Goal: Navigation & Orientation: Find specific page/section

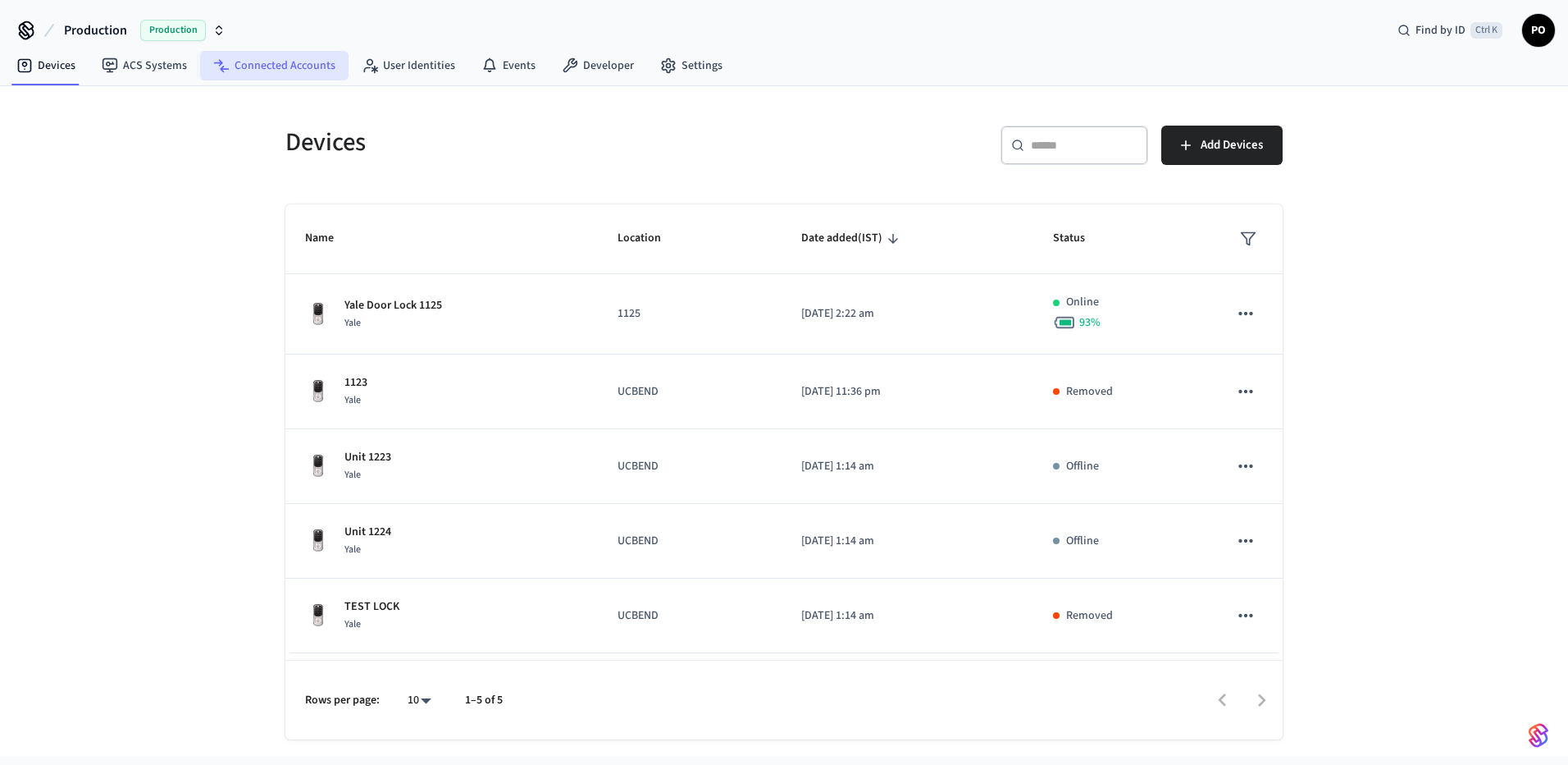
click at [242, 69] on link "Connected Accounts" at bounding box center [274, 66] width 149 height 30
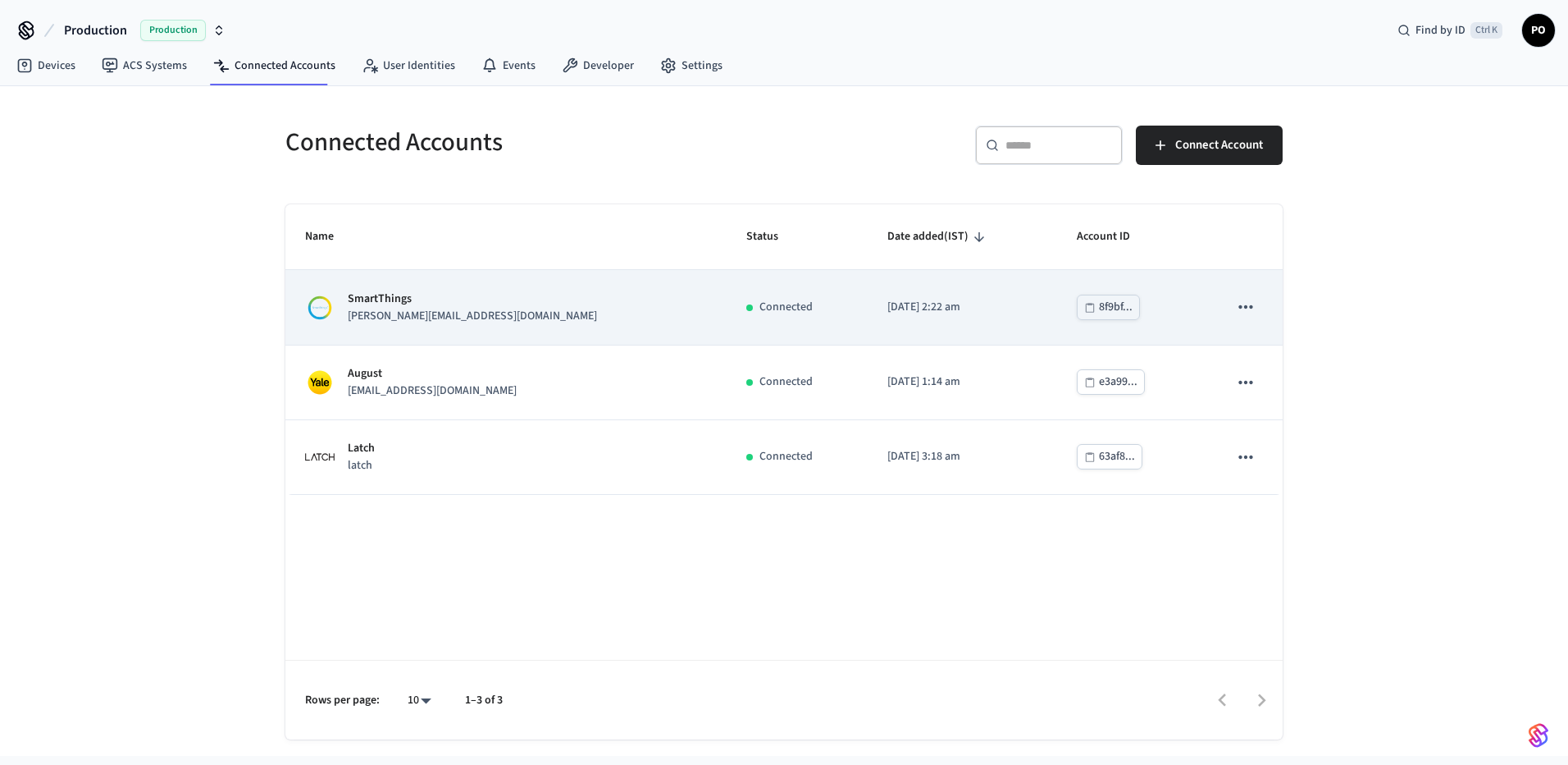
click at [562, 283] on td "SmartThings [PERSON_NAME][EMAIL_ADDRESS][DOMAIN_NAME]" at bounding box center [506, 307] width 441 height 75
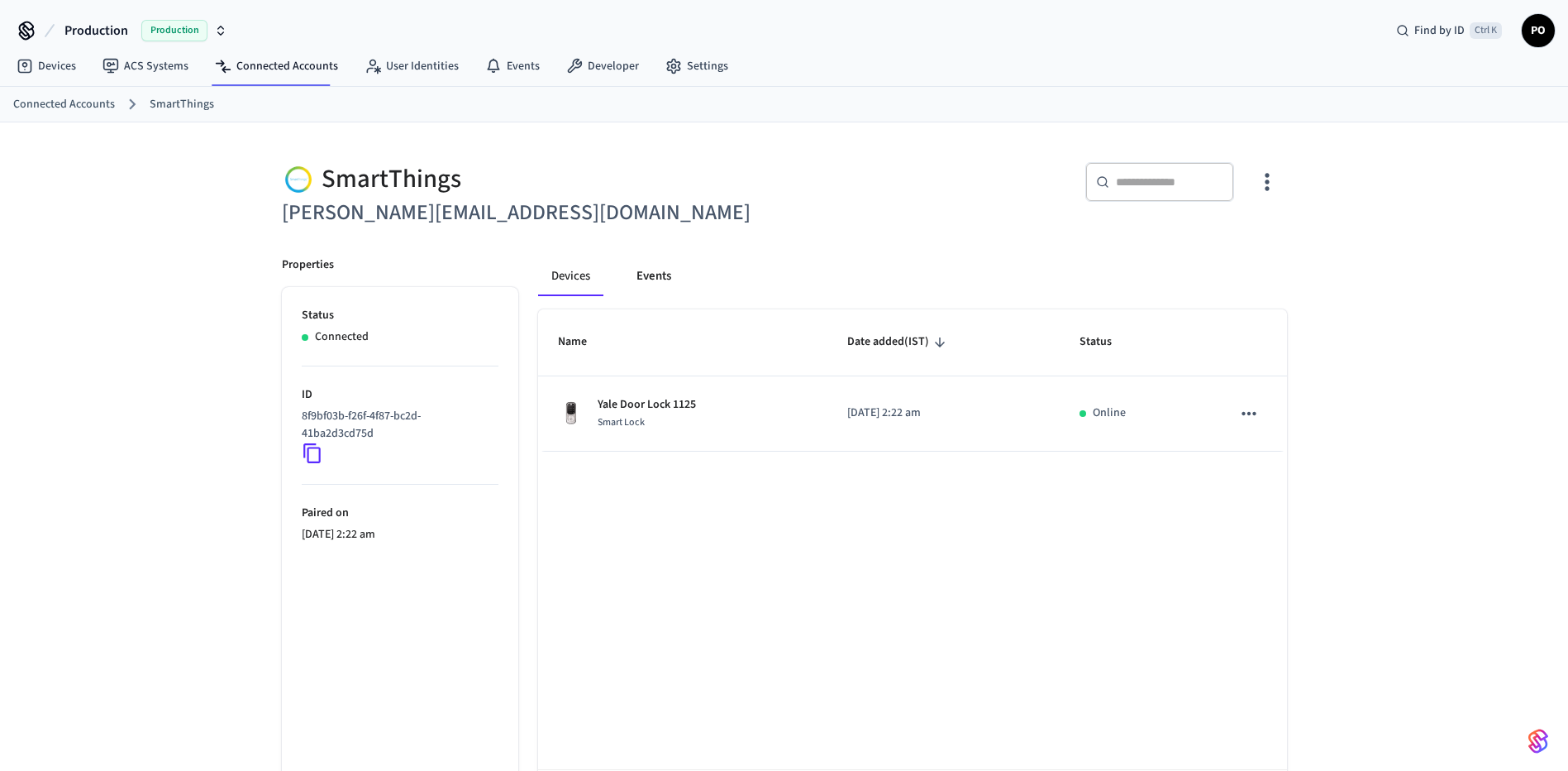
click at [644, 290] on button "Events" at bounding box center [654, 276] width 61 height 39
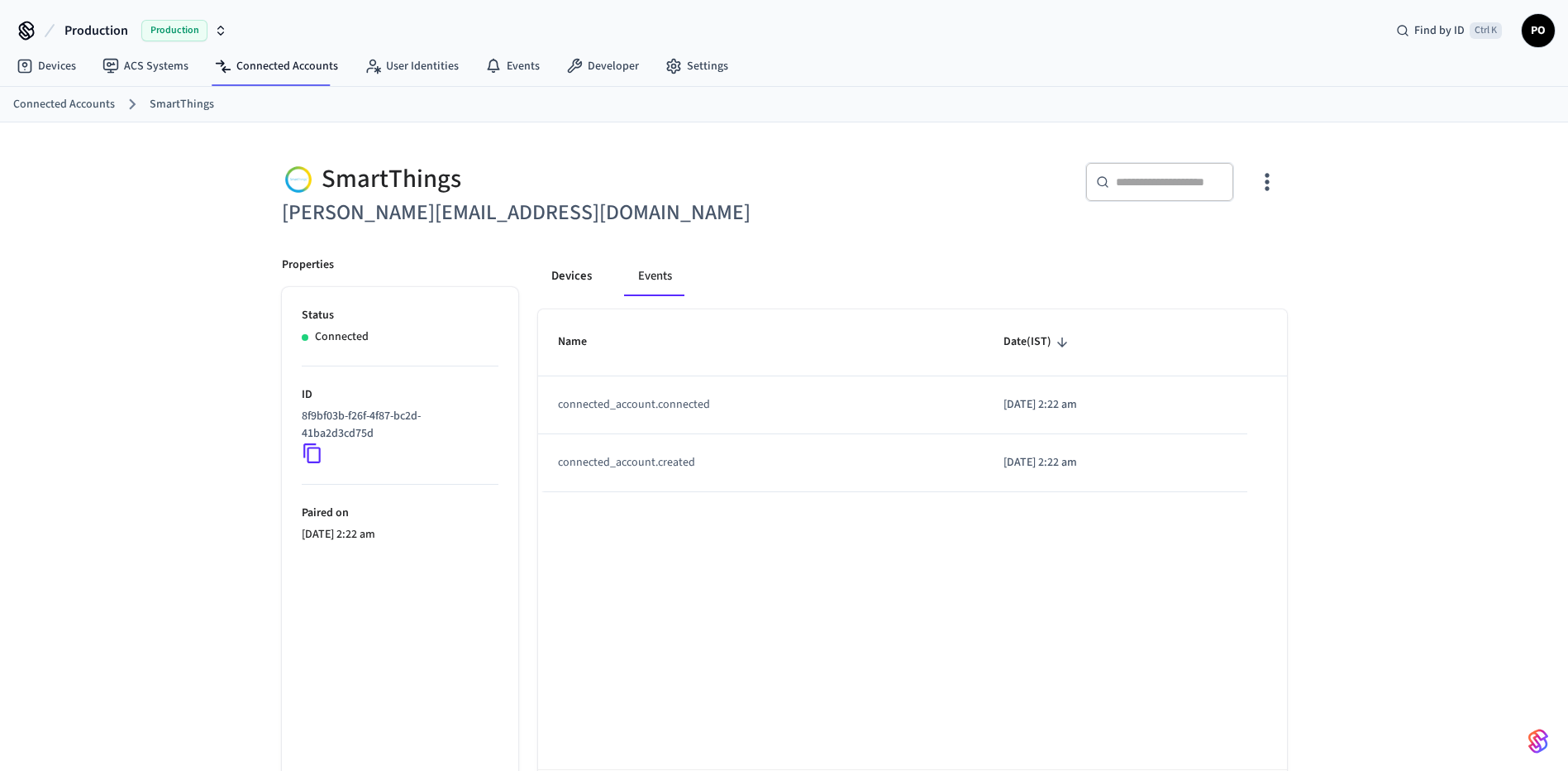
click at [594, 274] on button "Devices" at bounding box center [572, 276] width 67 height 39
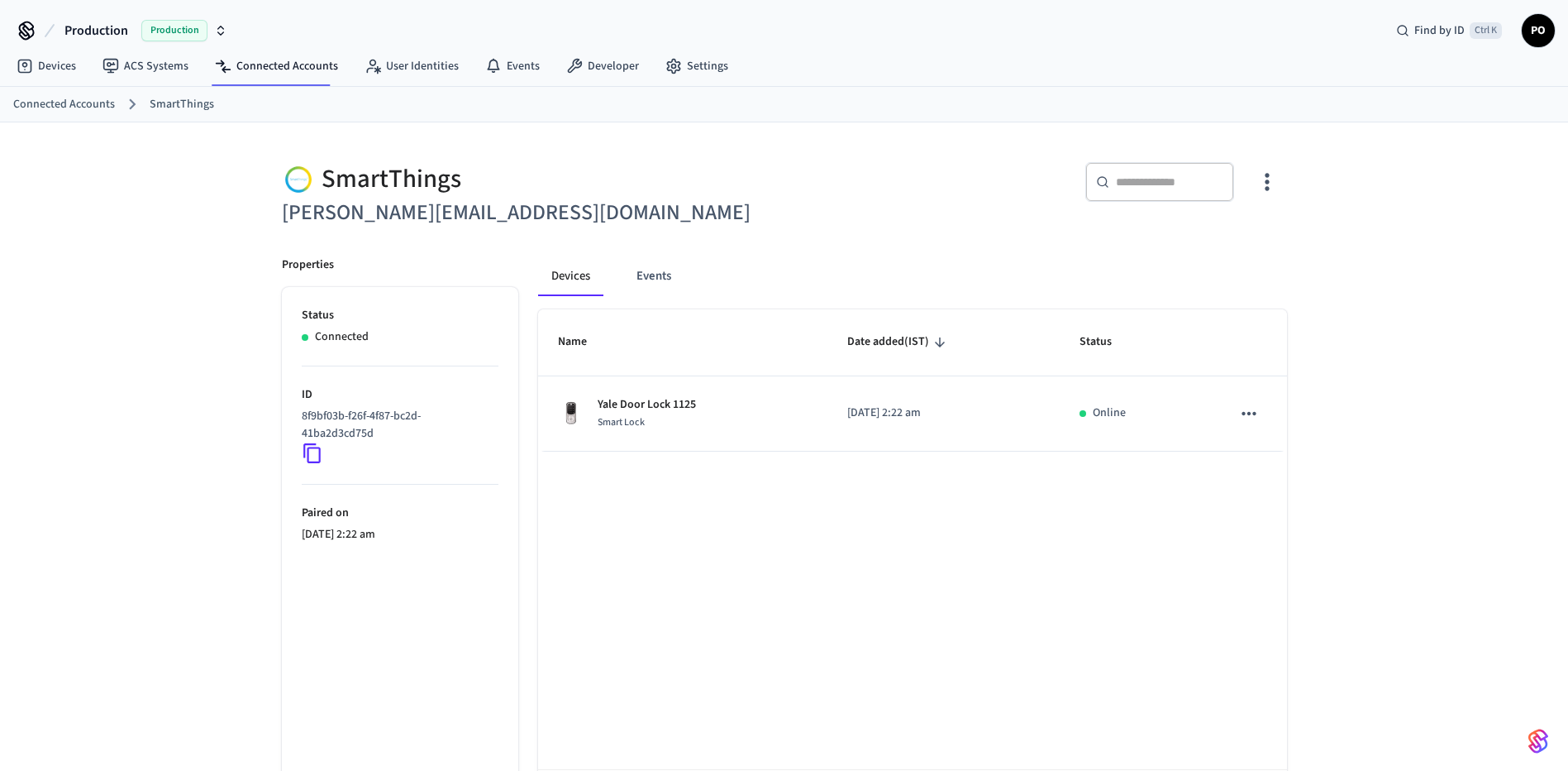
click at [315, 453] on icon at bounding box center [313, 453] width 22 height 22
click at [356, 181] on div "SmartThings" at bounding box center [527, 179] width 492 height 34
click at [259, 70] on link "Connected Accounts" at bounding box center [276, 66] width 150 height 30
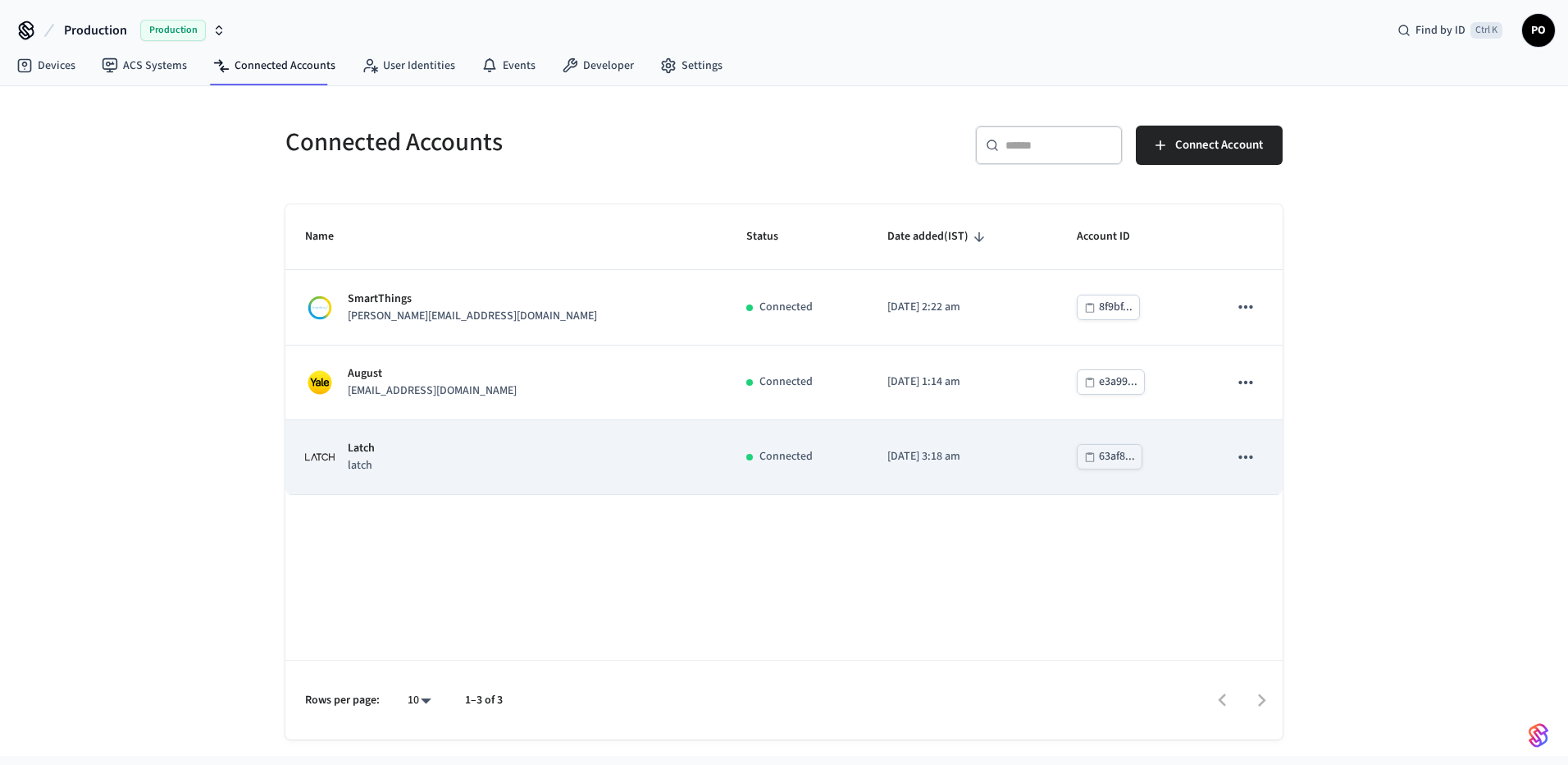
click at [505, 481] on td "Latch latch" at bounding box center [506, 457] width 441 height 75
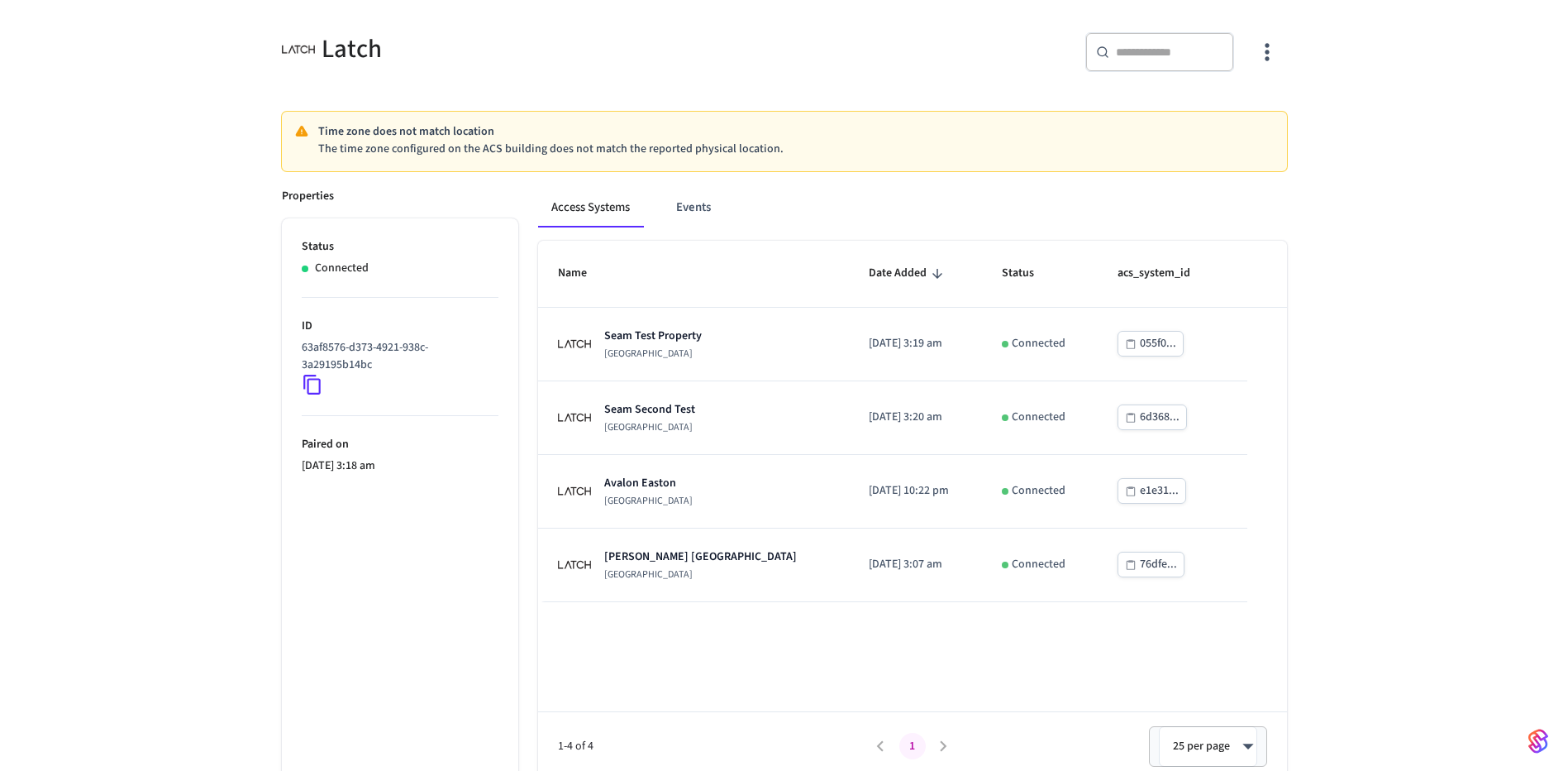
scroll to position [140, 0]
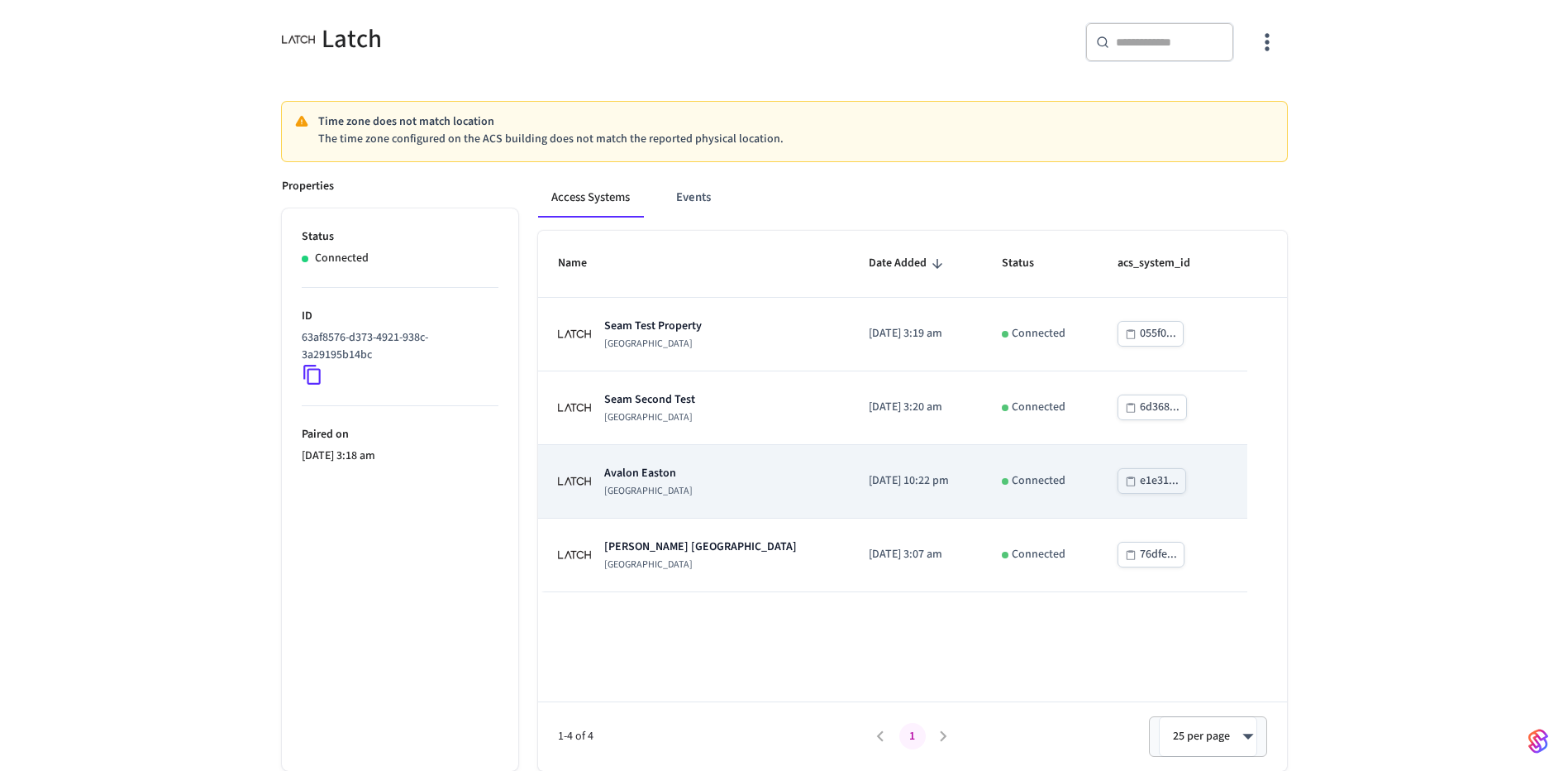
click at [751, 493] on div "[GEOGRAPHIC_DATA]" at bounding box center [693, 482] width 271 height 33
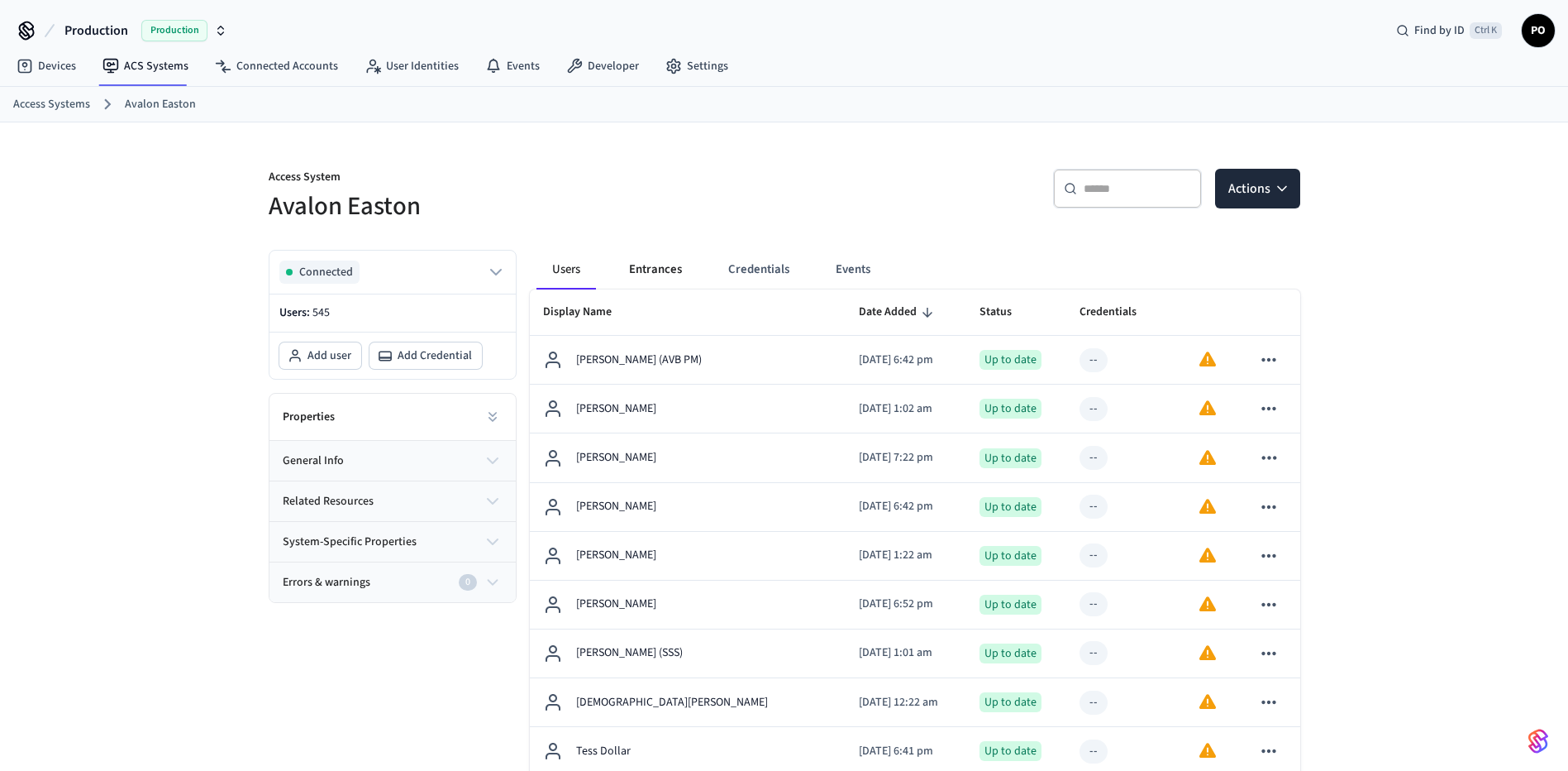
click at [667, 276] on button "Entrances" at bounding box center [655, 269] width 79 height 39
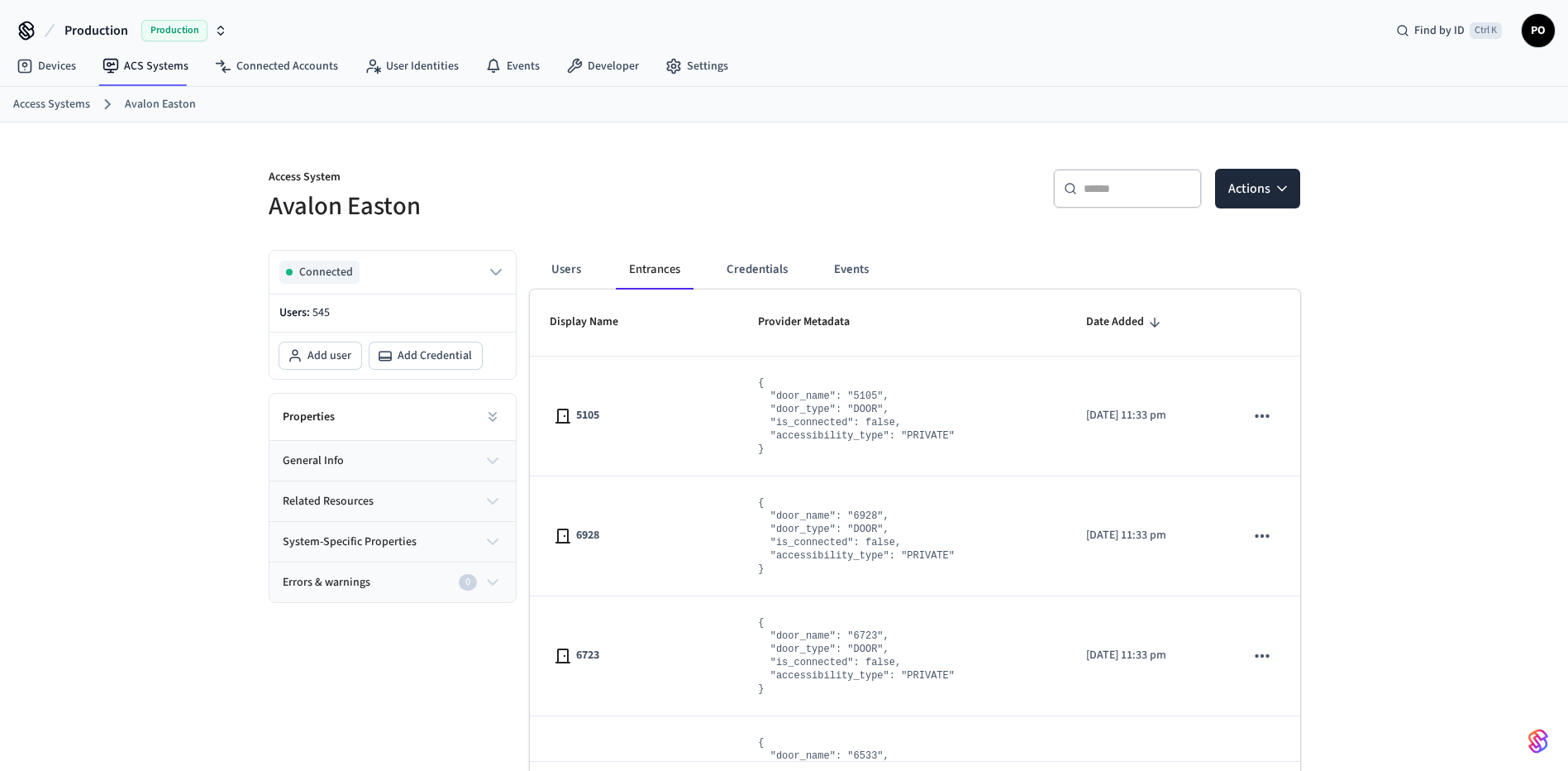
click at [132, 110] on link "Avalon Easton" at bounding box center [160, 105] width 71 height 18
click at [80, 103] on link "Access Systems" at bounding box center [52, 105] width 77 height 18
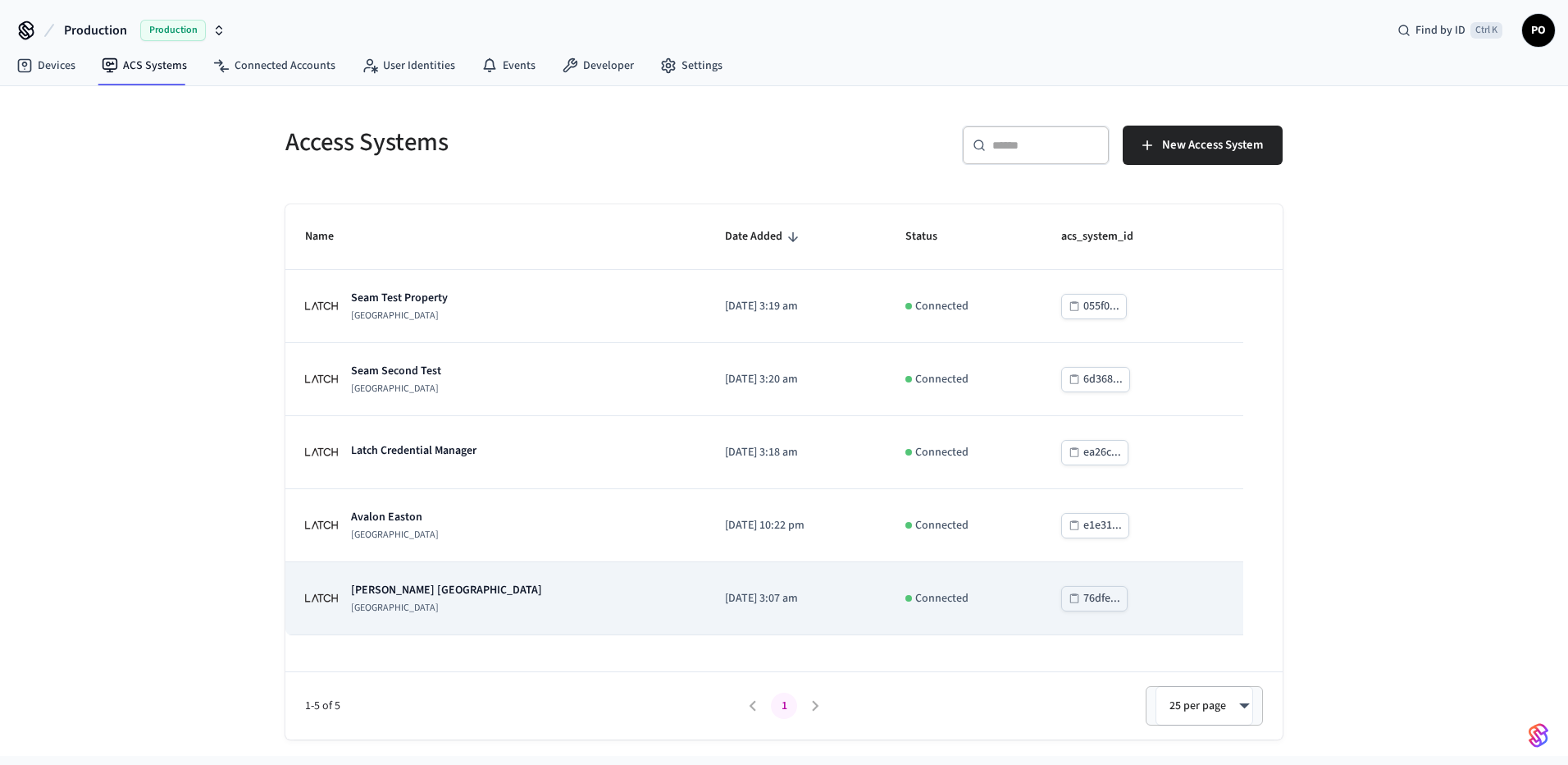
click at [505, 594] on div "[PERSON_NAME] [GEOGRAPHIC_DATA]" at bounding box center [495, 598] width 381 height 33
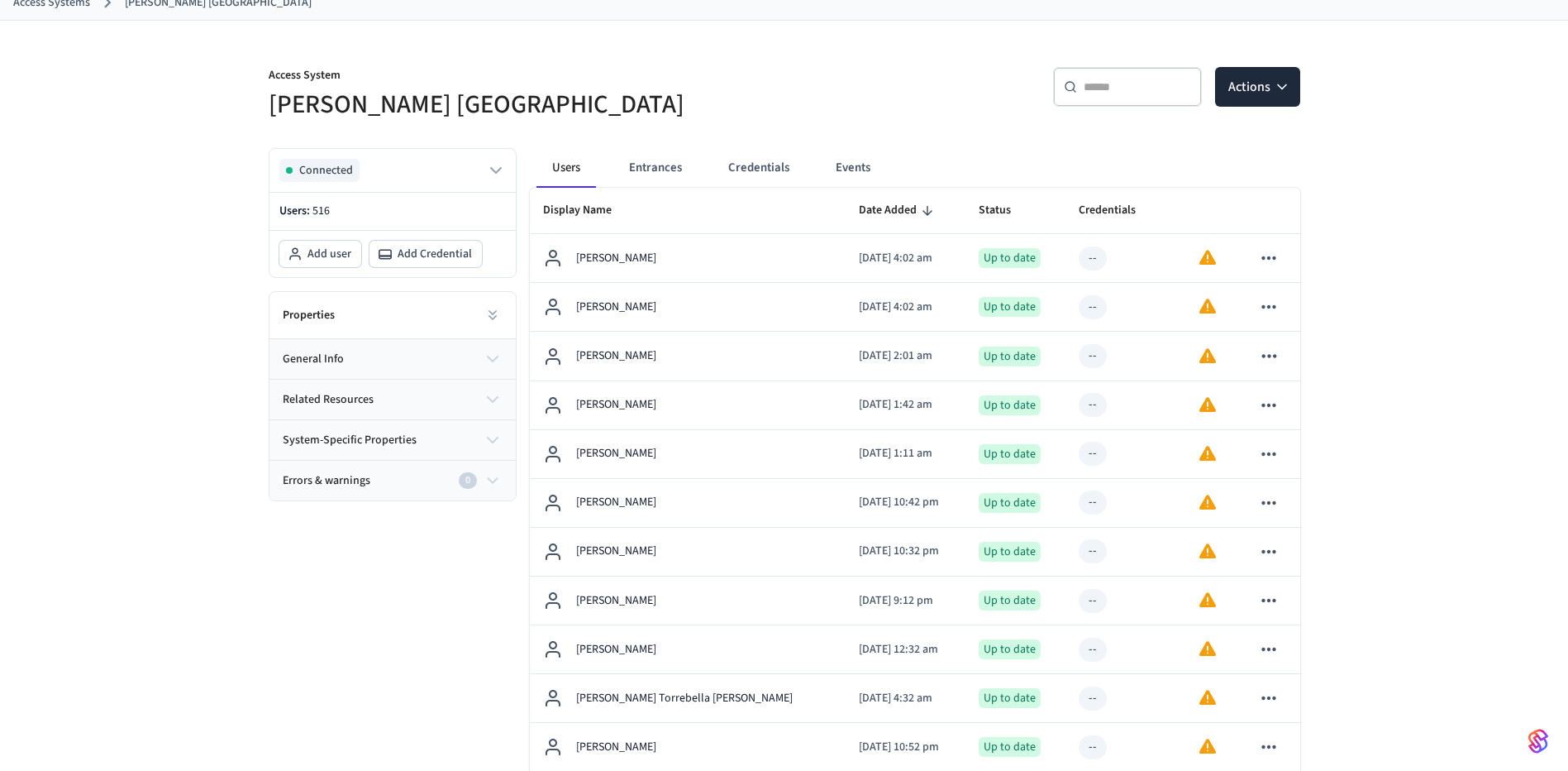
scroll to position [20, 0]
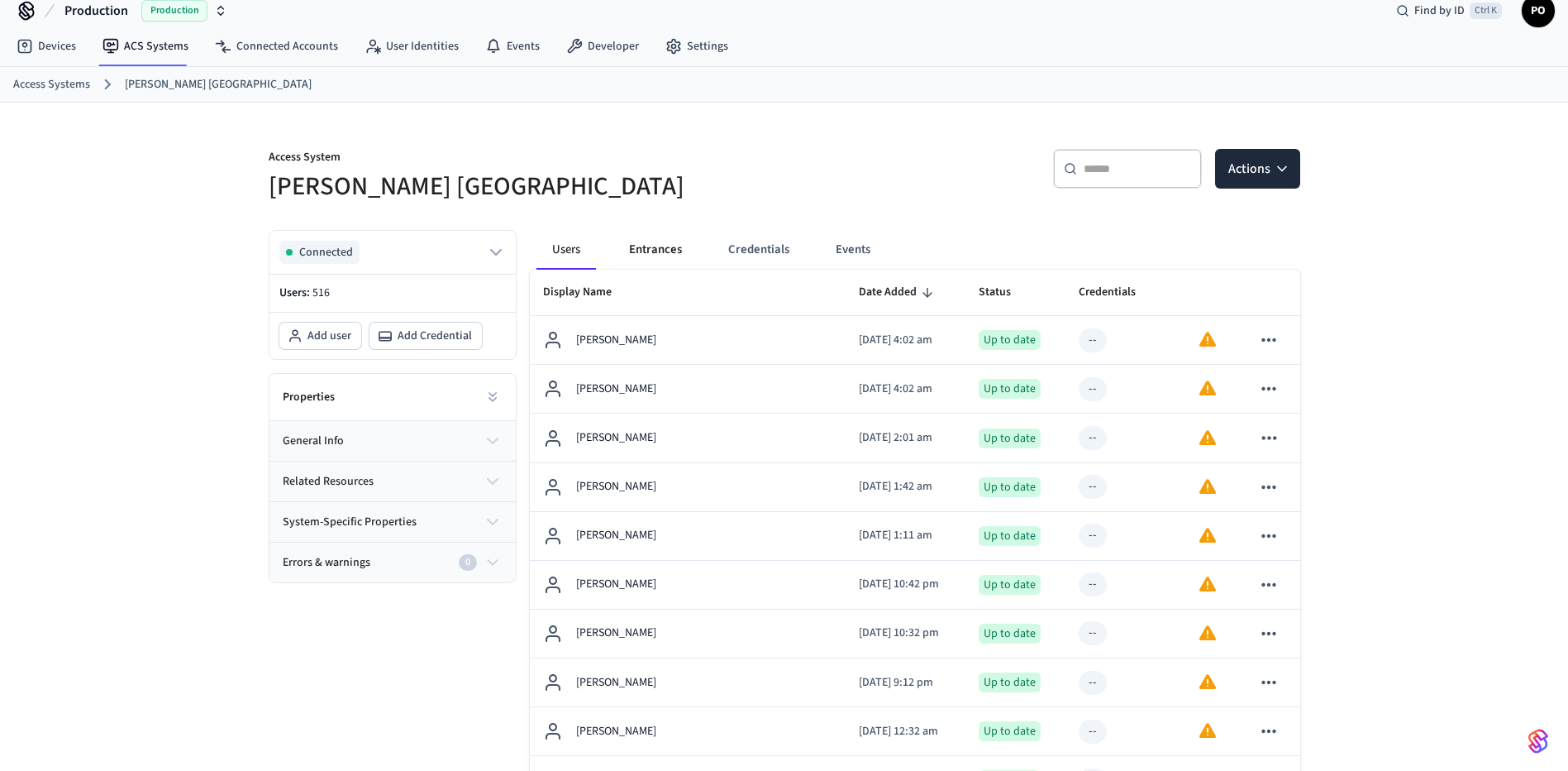
click at [636, 245] on button "Entrances" at bounding box center [655, 249] width 79 height 39
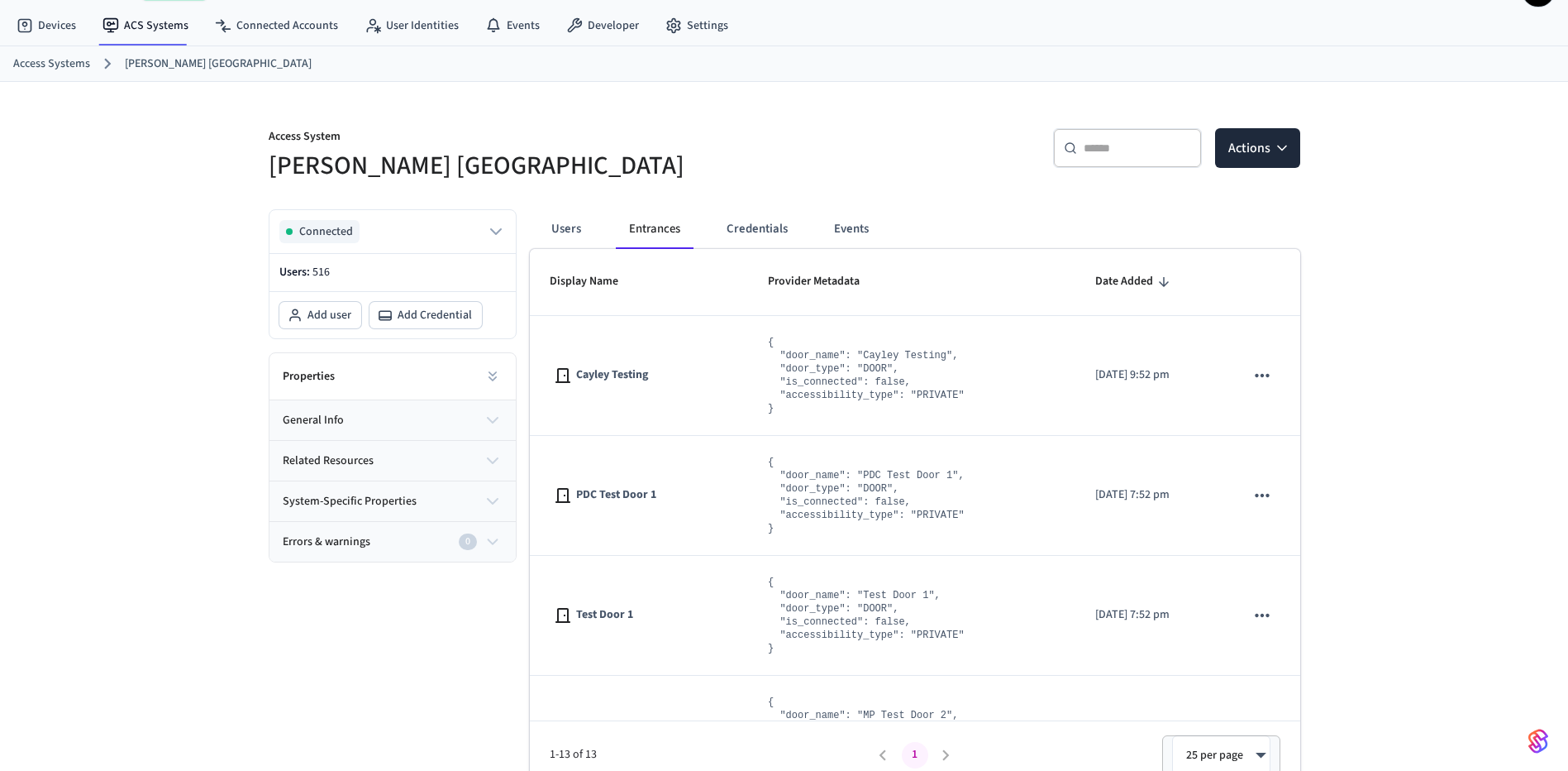
scroll to position [59, 0]
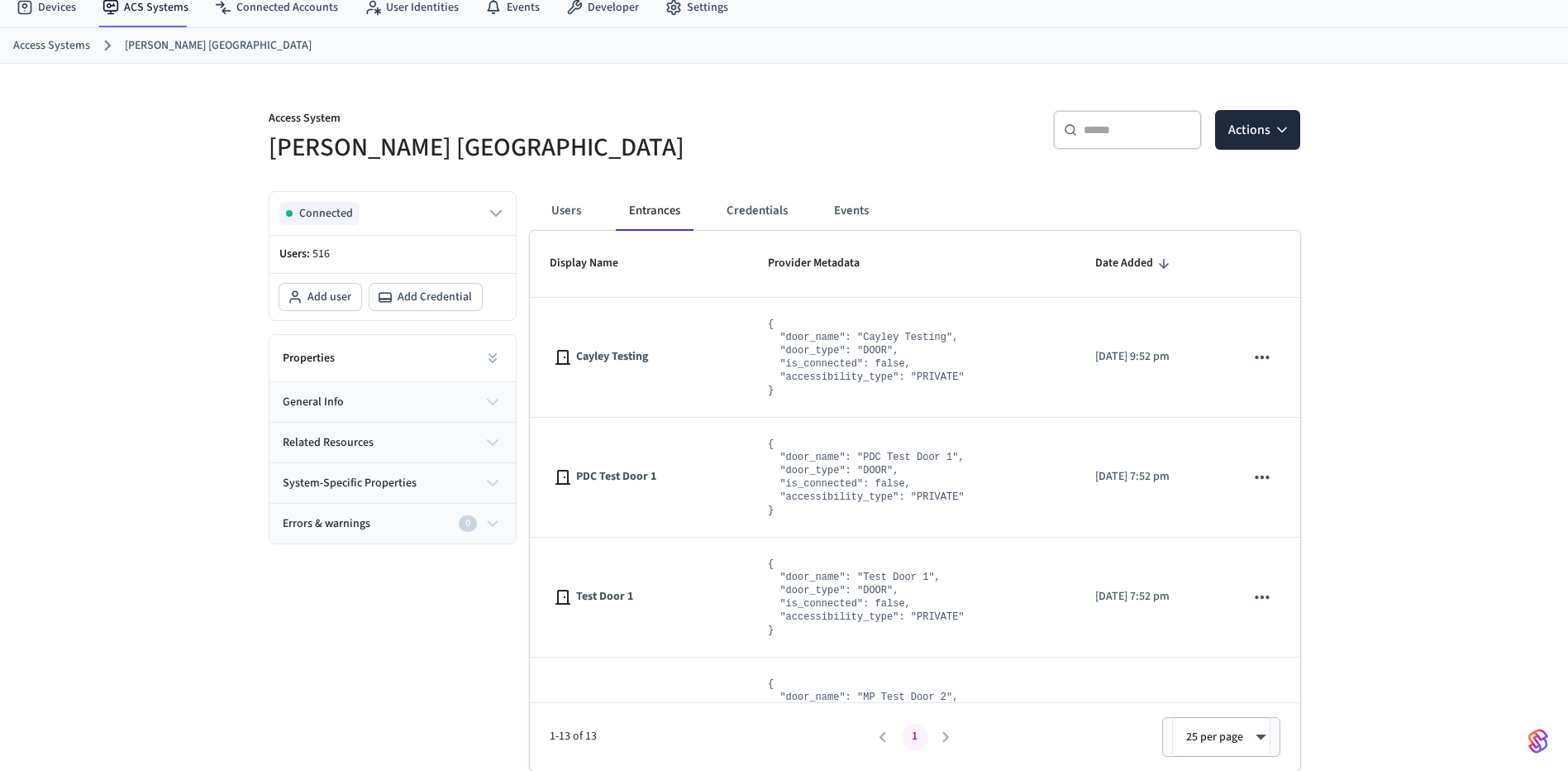
click at [1538, 729] on img "button" at bounding box center [1538, 741] width 20 height 27
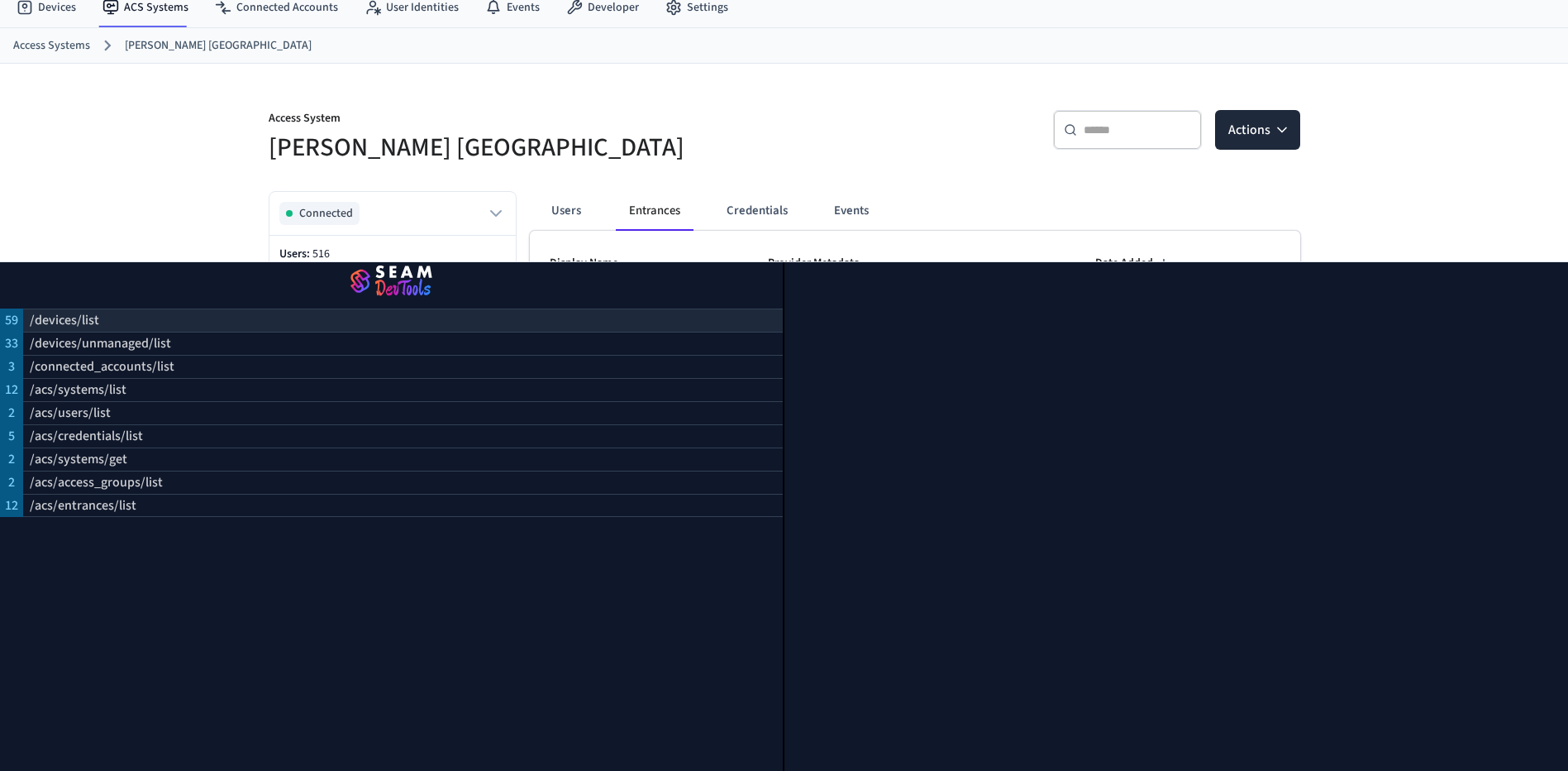
click at [360, 309] on div "/devices/list" at bounding box center [403, 320] width 760 height 23
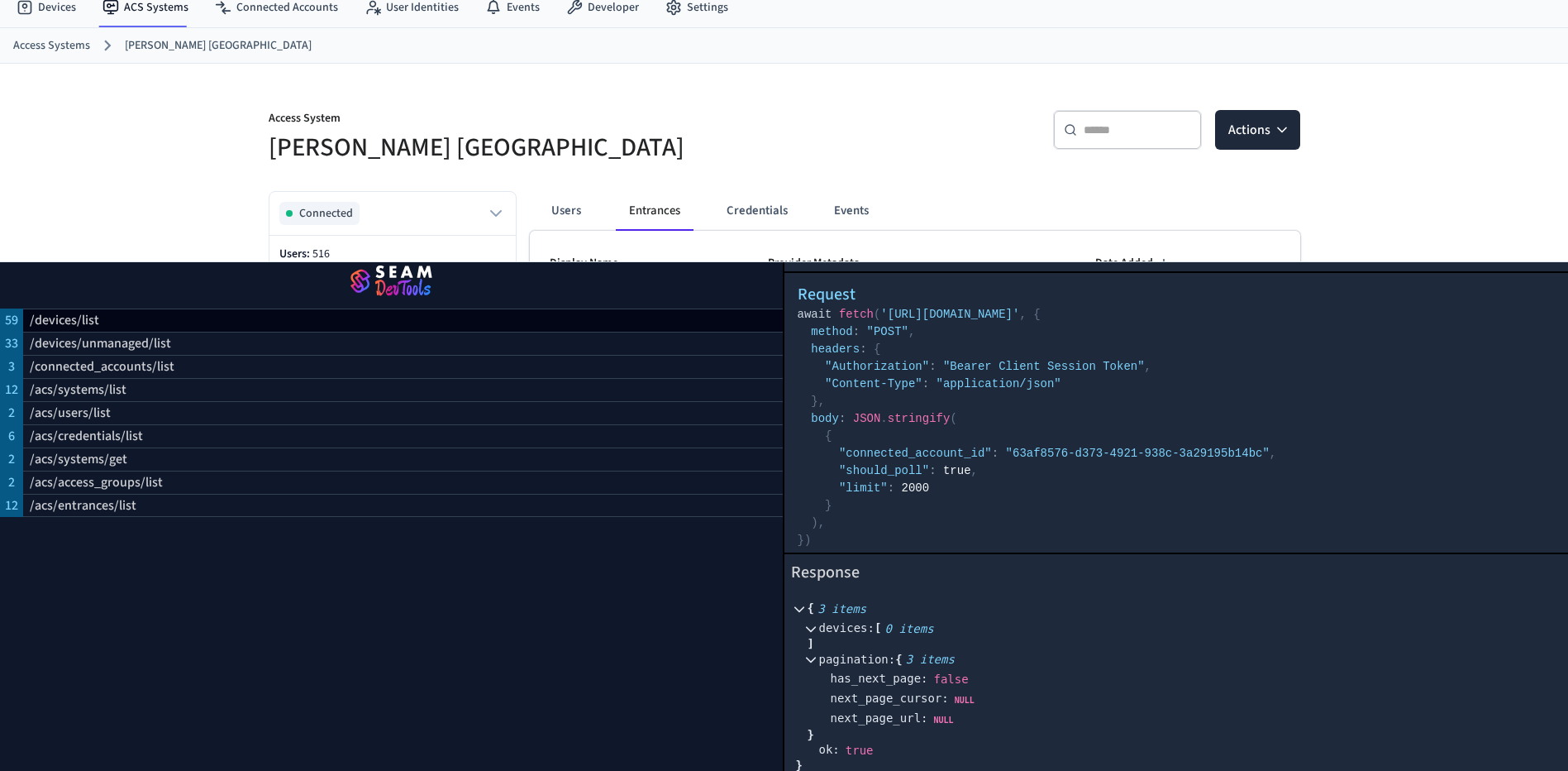
scroll to position [33, 0]
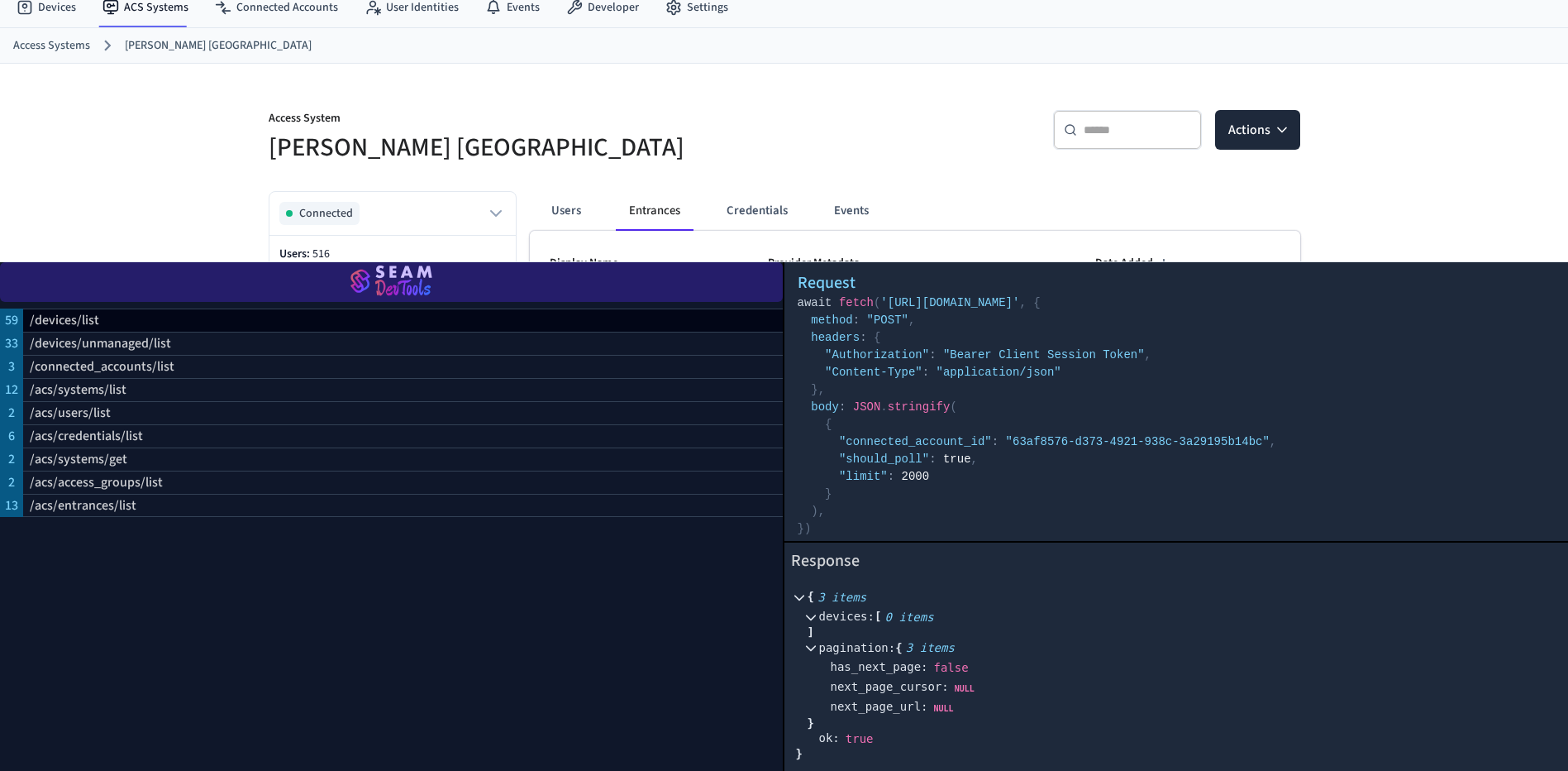
click at [390, 258] on img "button" at bounding box center [391, 281] width 743 height 46
